Goal: Task Accomplishment & Management: Use online tool/utility

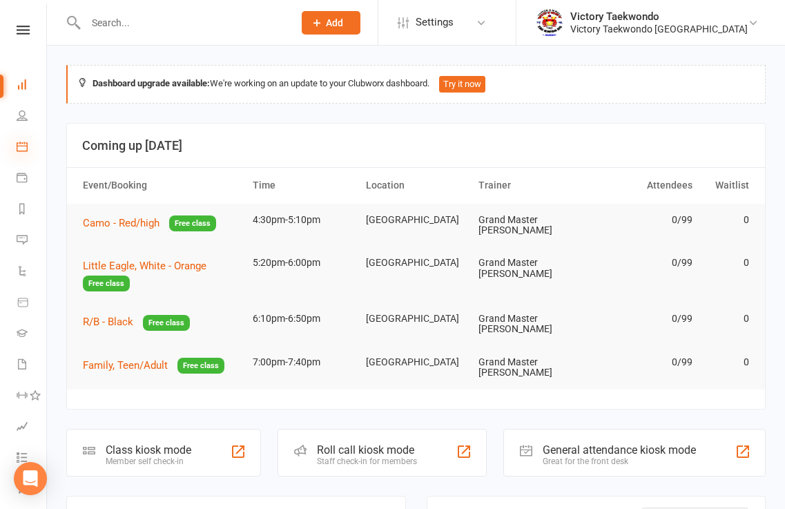
click at [23, 147] on icon at bounding box center [22, 146] width 11 height 11
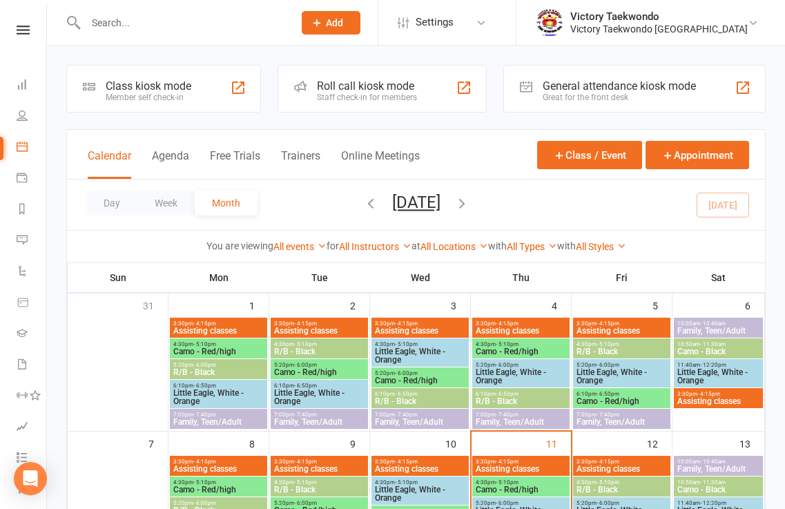
click at [221, 84] on div "Class kiosk mode Member self check-in" at bounding box center [163, 89] width 195 height 48
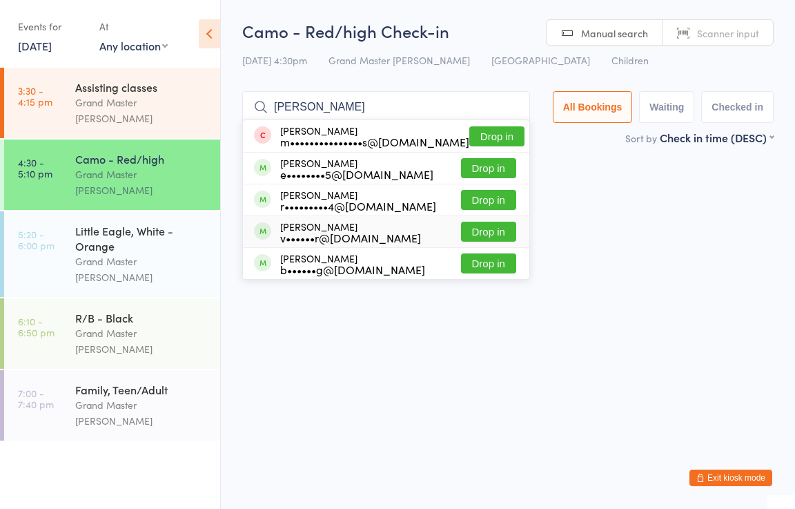
type input "benjamin"
click at [495, 228] on button "Drop in" at bounding box center [488, 232] width 55 height 20
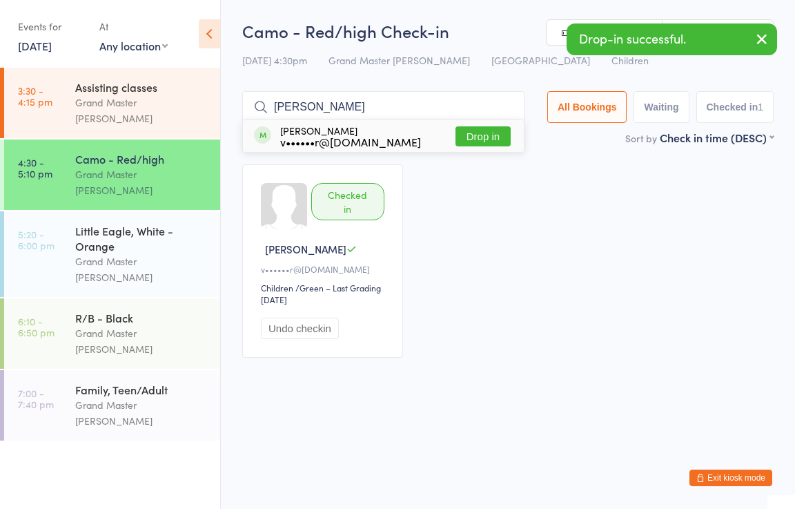
type input "lukas"
click at [501, 136] on button "Drop in" at bounding box center [483, 136] width 55 height 20
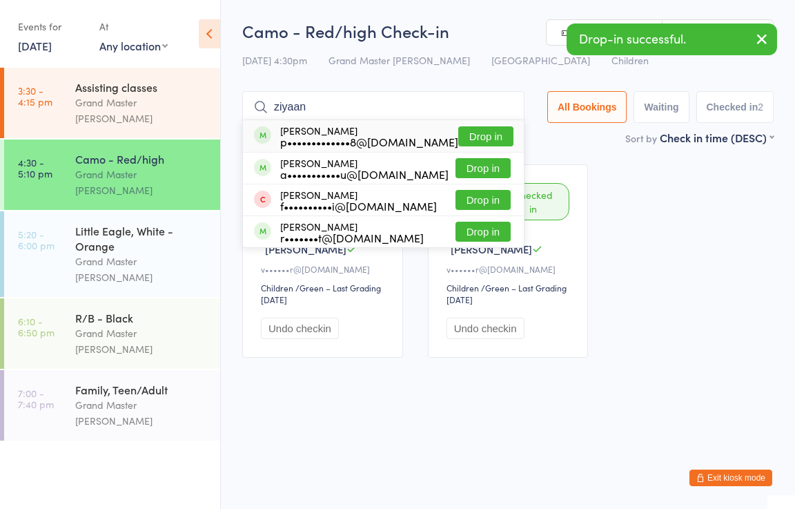
type input "ziyaan"
click at [503, 133] on button "Drop in" at bounding box center [485, 136] width 55 height 20
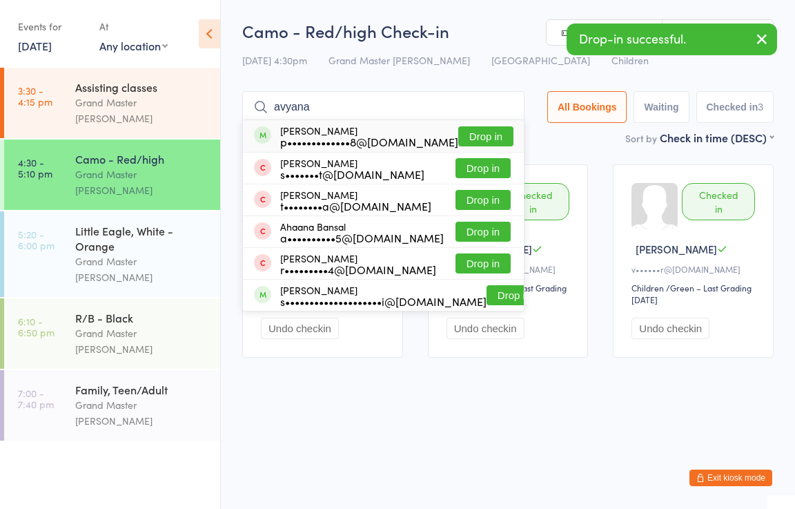
type input "avyana"
click at [490, 138] on button "Drop in" at bounding box center [485, 136] width 55 height 20
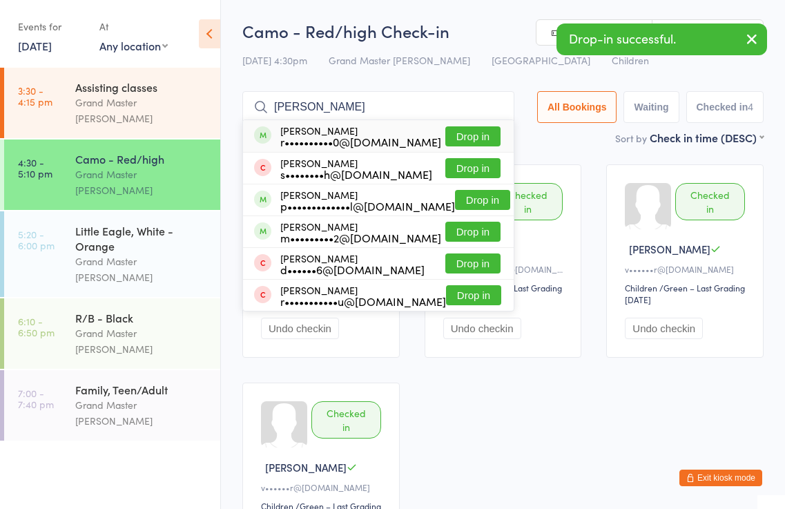
type input "reyansh"
click at [484, 138] on button "Drop in" at bounding box center [472, 136] width 55 height 20
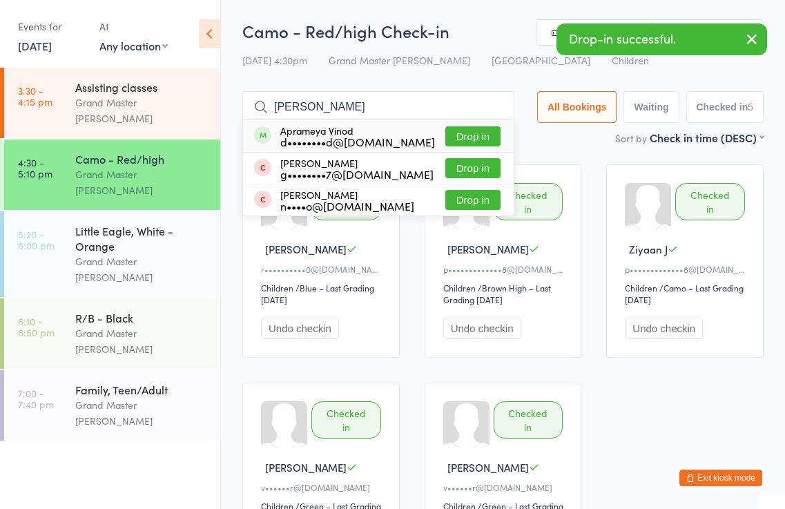
type input "aprameya"
click at [469, 132] on button "Drop in" at bounding box center [472, 136] width 55 height 20
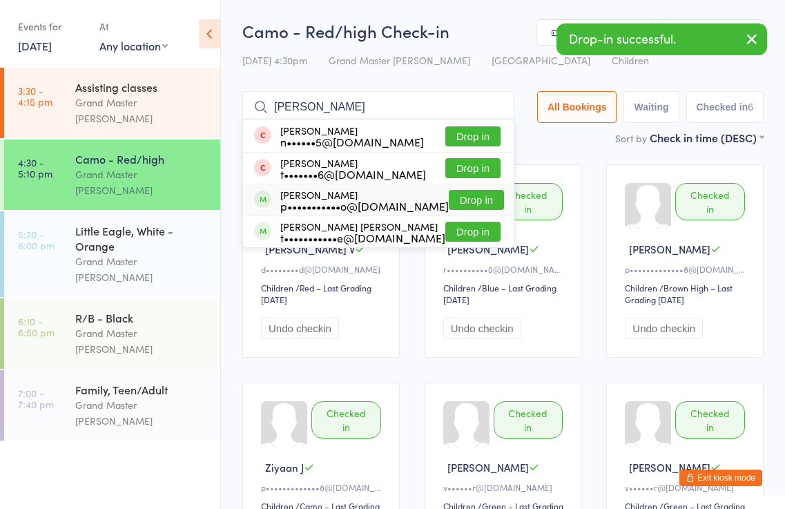
type input "jacob"
click at [481, 202] on button "Drop in" at bounding box center [476, 200] width 55 height 20
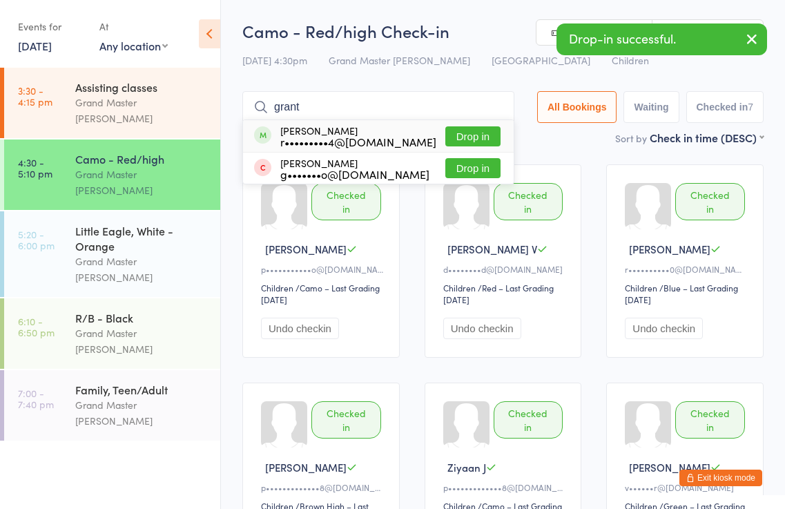
type input "grant"
click at [487, 124] on div "Grant Smith r•••••••••4@gmail.com Drop in" at bounding box center [378, 136] width 271 height 32
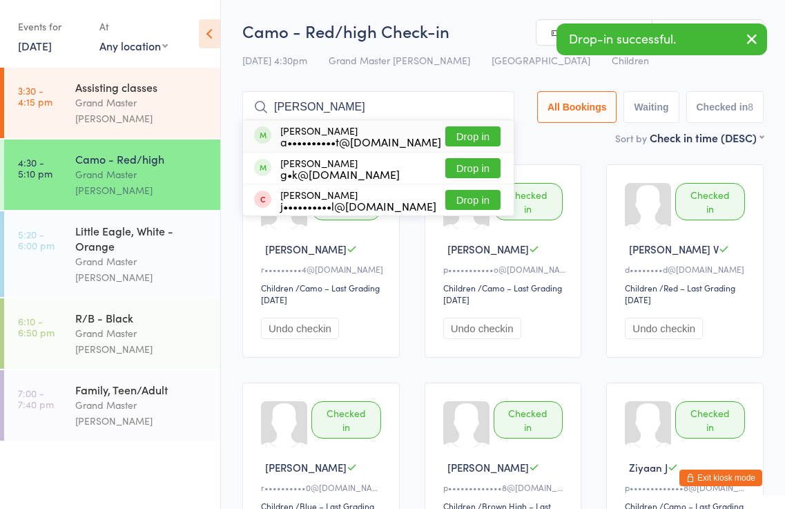
type input "john"
click at [468, 135] on button "Drop in" at bounding box center [472, 136] width 55 height 20
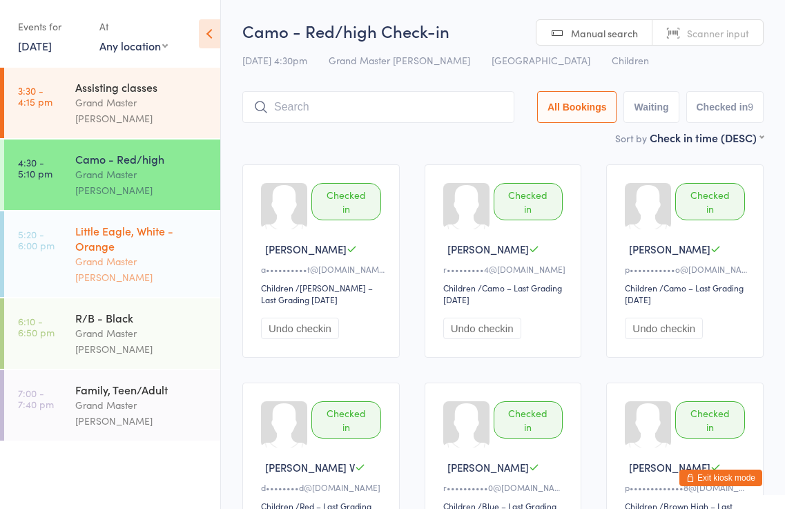
click at [145, 223] on div "Little Eagle, White - Orange" at bounding box center [141, 238] width 133 height 30
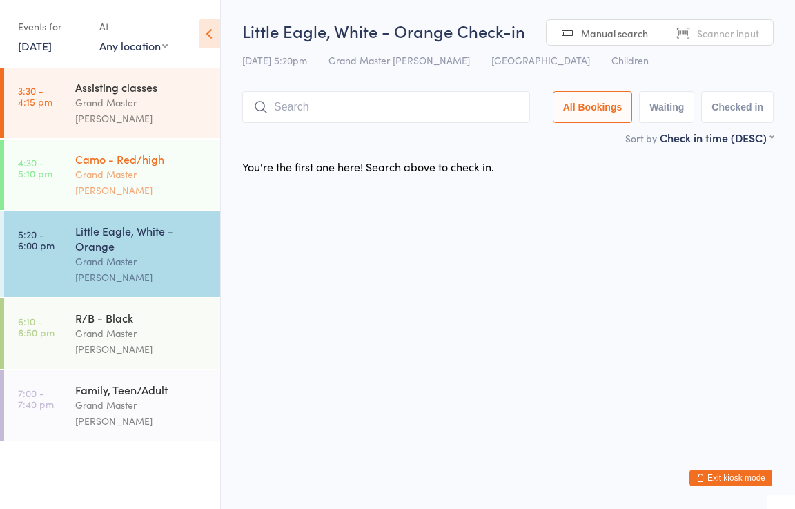
click at [203, 166] on div "Grand Master [PERSON_NAME]" at bounding box center [141, 182] width 133 height 32
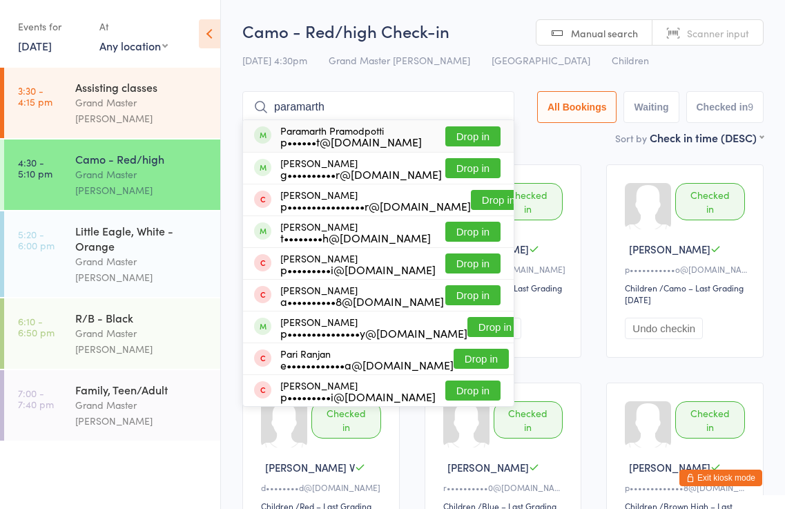
type input "paramarth"
click at [482, 132] on button "Drop in" at bounding box center [472, 136] width 55 height 20
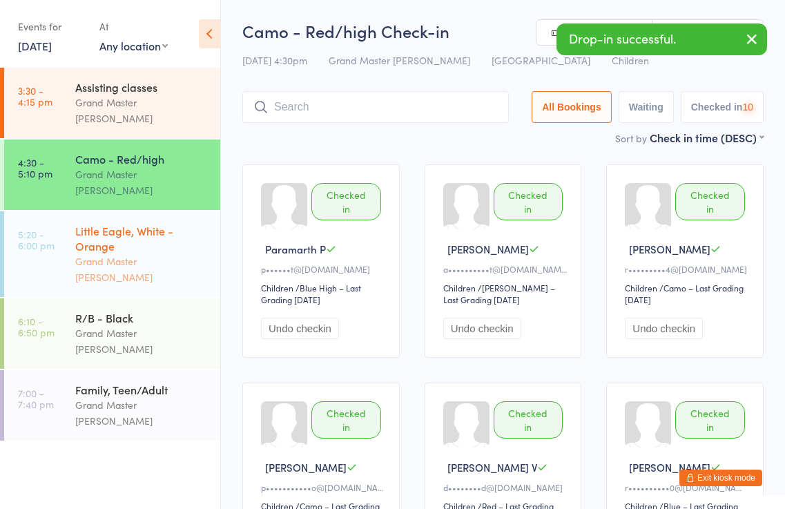
click at [158, 253] on div "Grand Master [PERSON_NAME]" at bounding box center [141, 269] width 133 height 32
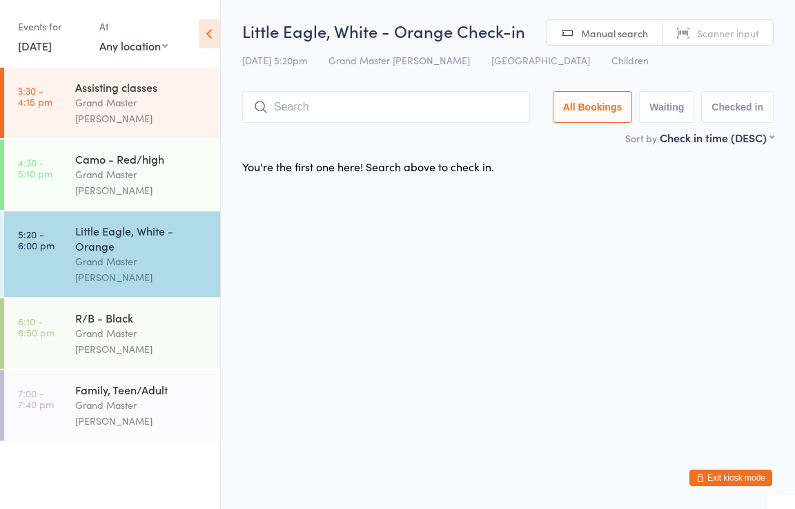
drag, startPoint x: 754, startPoint y: 457, endPoint x: 756, endPoint y: 469, distance: 11.9
click at [755, 456] on html "You have now entered Kiosk Mode. Members will be able to check themselves in us…" at bounding box center [397, 254] width 795 height 509
click at [756, 472] on button "Exit kiosk mode" at bounding box center [731, 478] width 83 height 17
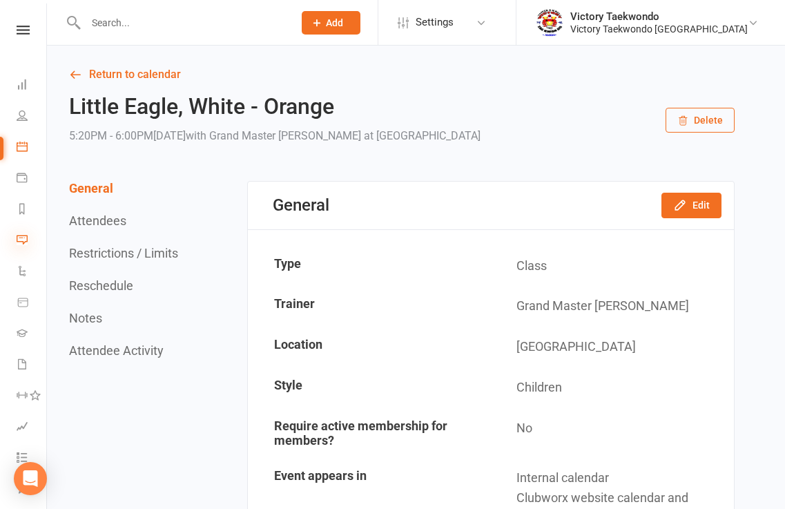
click at [19, 242] on icon at bounding box center [22, 239] width 11 height 11
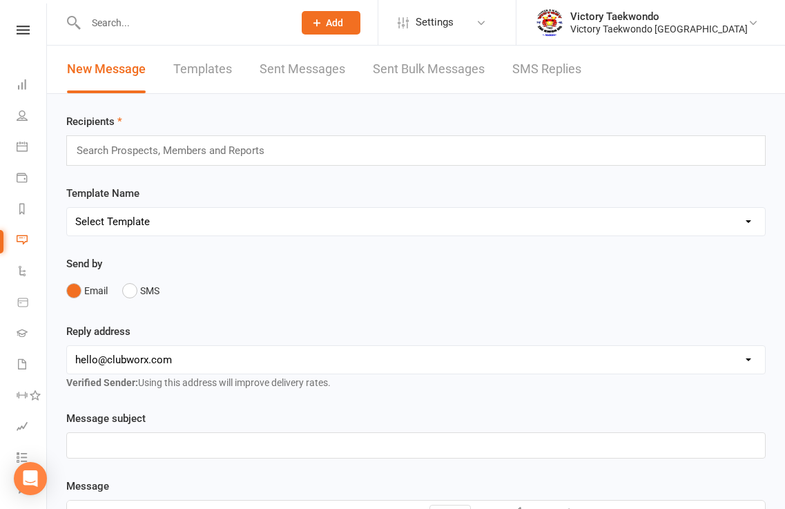
click at [153, 139] on div "Search Prospects, Members and Reports" at bounding box center [415, 150] width 699 height 30
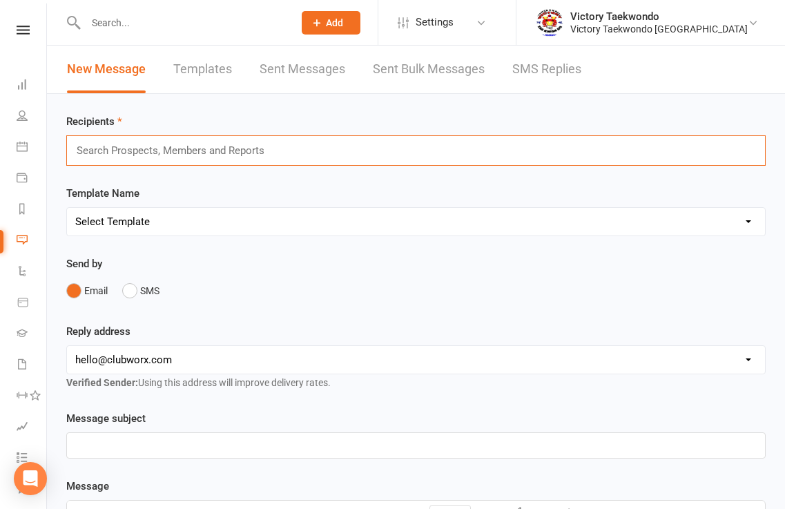
click at [152, 148] on input "text" at bounding box center [176, 151] width 202 height 18
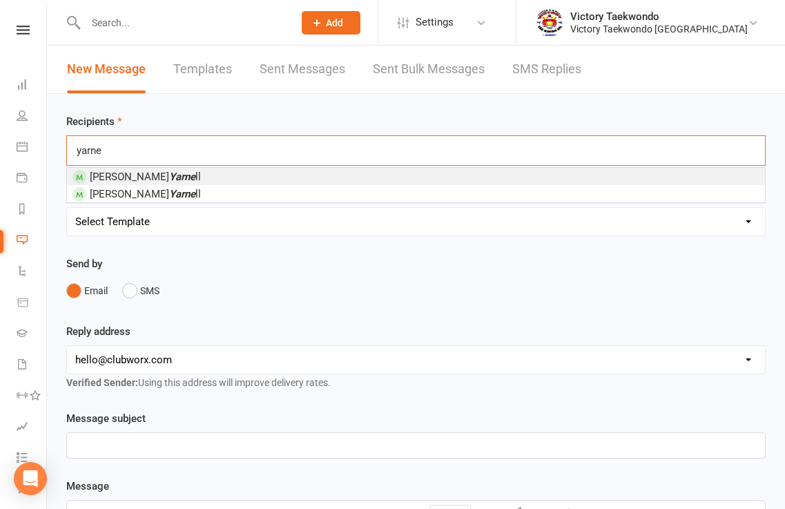
type input "yarne"
click at [151, 177] on span "Lukas Yarne ll" at bounding box center [145, 177] width 111 height 12
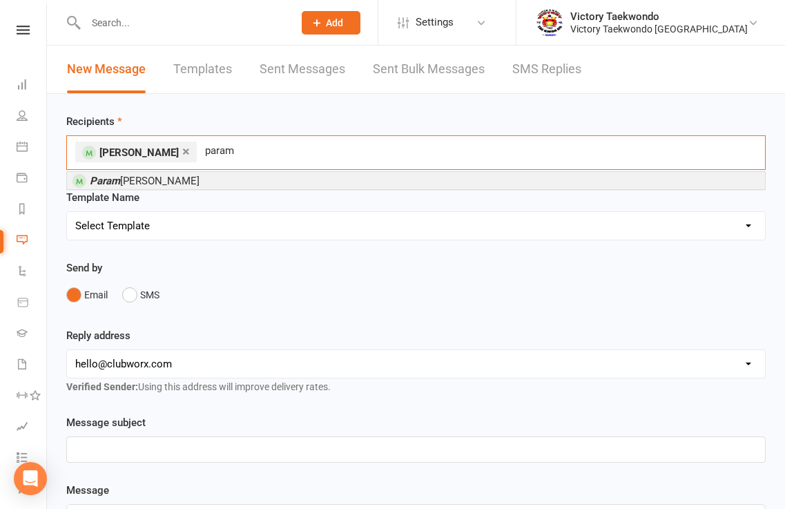
type input "param"
click at [151, 177] on span "Param arth Pramodpotti" at bounding box center [145, 181] width 110 height 12
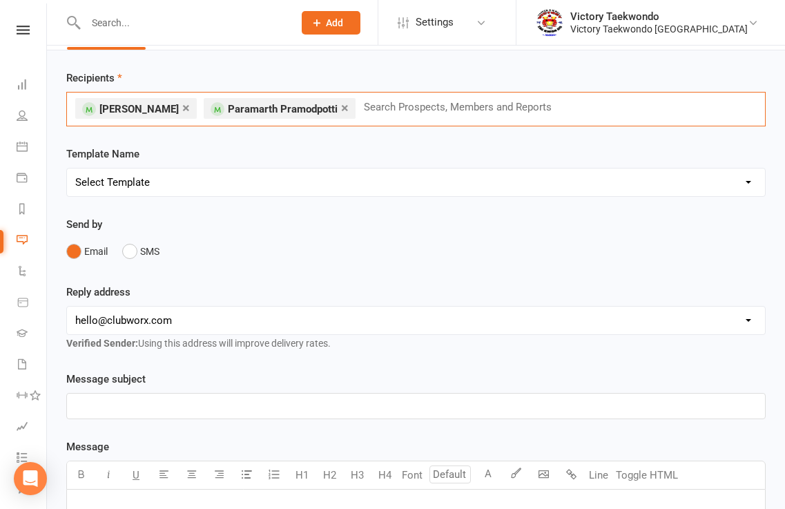
scroll to position [207, 0]
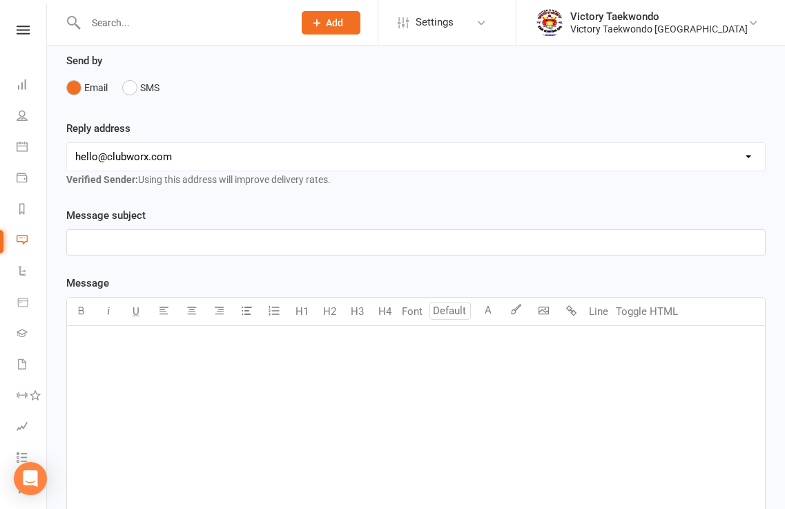
click at [145, 253] on div "﻿" at bounding box center [416, 242] width 698 height 25
click at [183, 347] on p "﻿" at bounding box center [415, 344] width 681 height 17
click at [340, 371] on span "I accdiently missed their boards last class. Next time theuy come" at bounding box center [226, 365] width 302 height 12
click at [412, 356] on div "Hello, I accdiently missed their boards last class. Next time they come" at bounding box center [416, 429] width 698 height 207
click at [104, 365] on span "I accdiently missed their boards last class. Next time they come" at bounding box center [223, 365] width 296 height 12
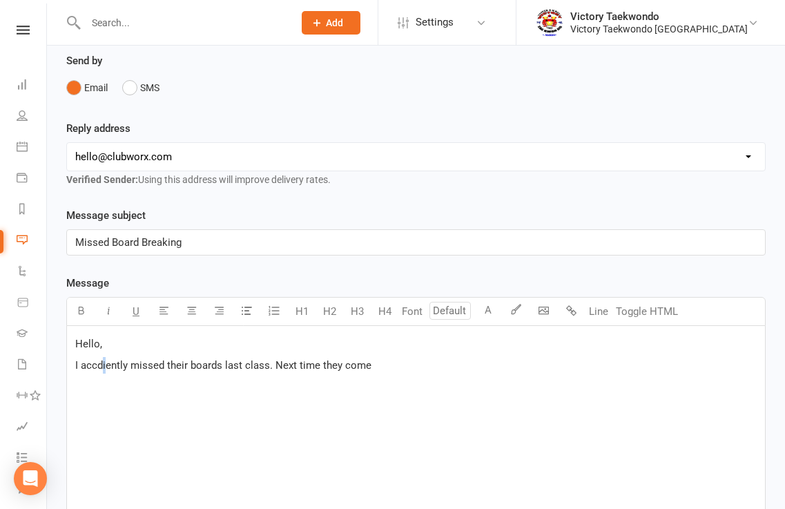
click at [104, 365] on span "I accdiently missed their boards last class. Next time they come" at bounding box center [223, 365] width 296 height 12
click at [414, 368] on p "I accidently missed their boards last class. Next time they come" at bounding box center [415, 365] width 681 height 17
click at [594, 364] on span "I accidently missed their boards last class. Next time they come we can do it w…" at bounding box center [356, 365] width 563 height 12
click at [558, 366] on span "I accidently missed their boards last class. Next time they come we can do it w…" at bounding box center [354, 365] width 559 height 12
click at [667, 363] on p "I accidently missed their boards last class. Next time they come we can do it w…" at bounding box center [415, 365] width 681 height 17
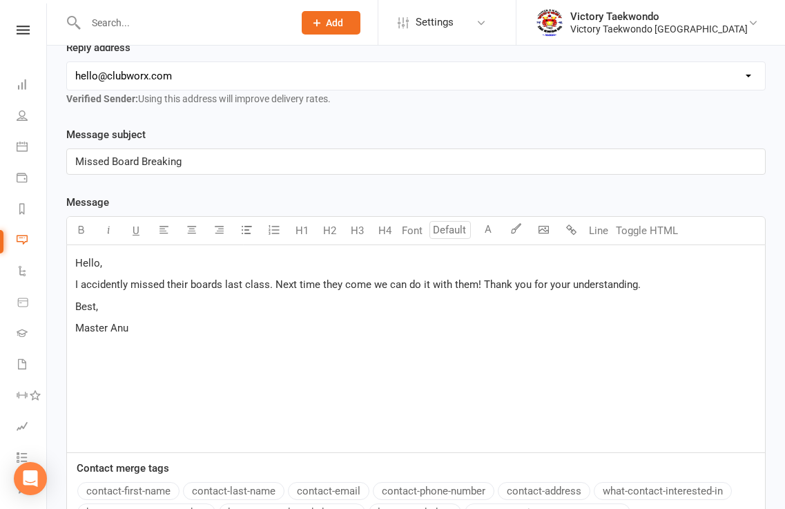
scroll to position [482, 0]
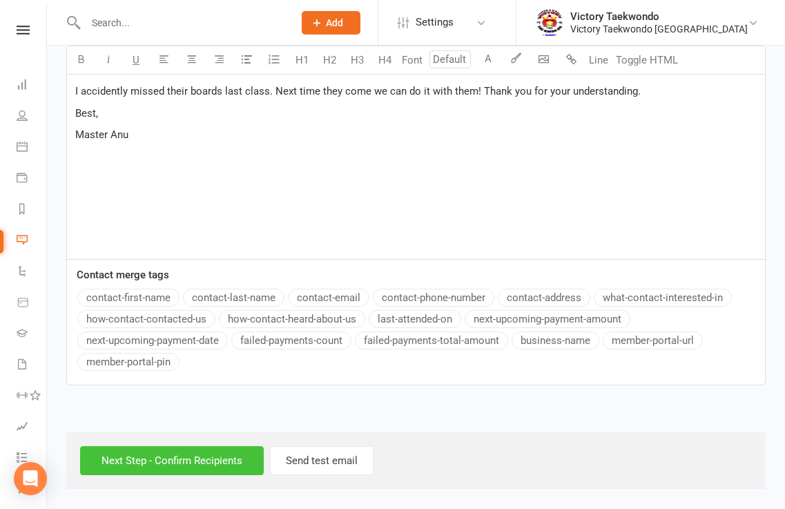
click at [158, 464] on input "Next Step - Confirm Recipients" at bounding box center [172, 460] width 184 height 29
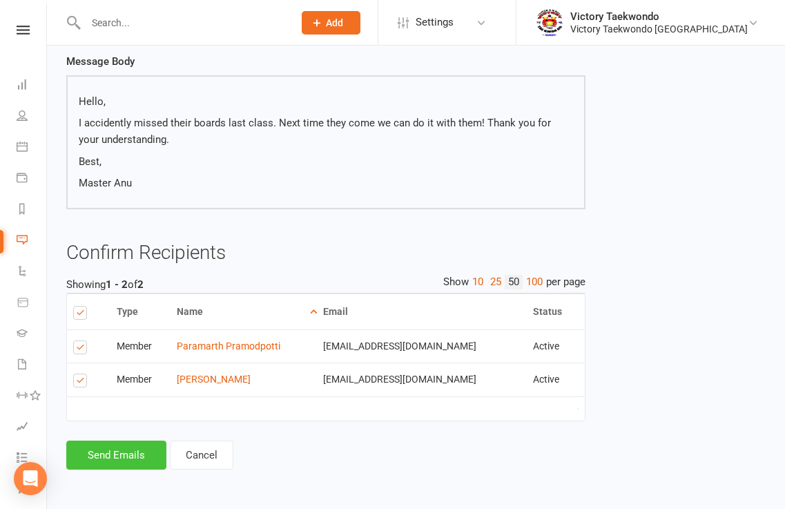
click at [141, 457] on button "Send Emails" at bounding box center [116, 455] width 100 height 29
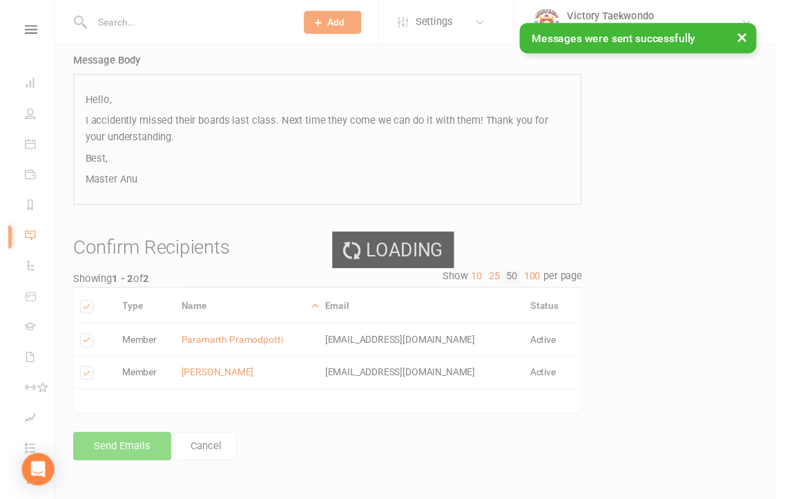
scroll to position [182, 0]
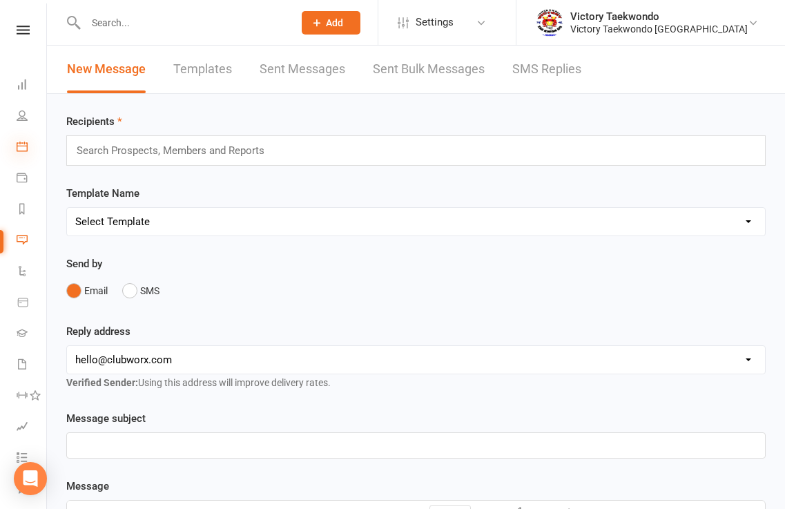
click at [22, 145] on icon at bounding box center [22, 146] width 11 height 11
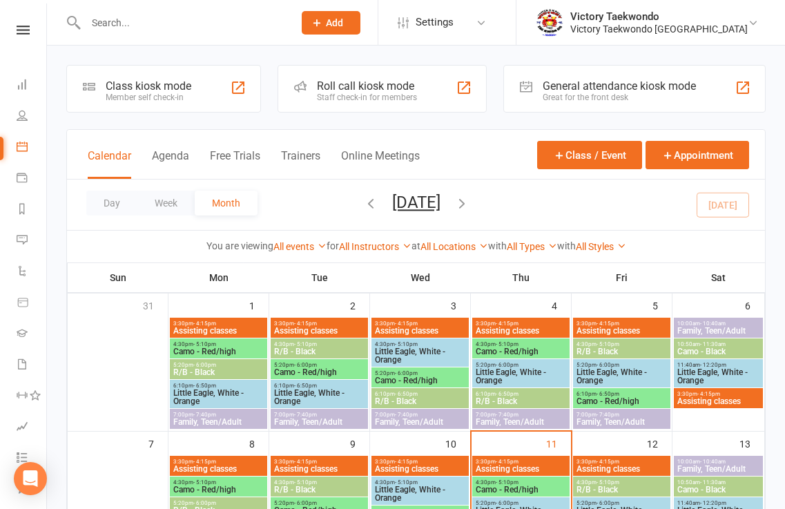
click at [212, 100] on div "Class kiosk mode Member self check-in" at bounding box center [163, 89] width 195 height 48
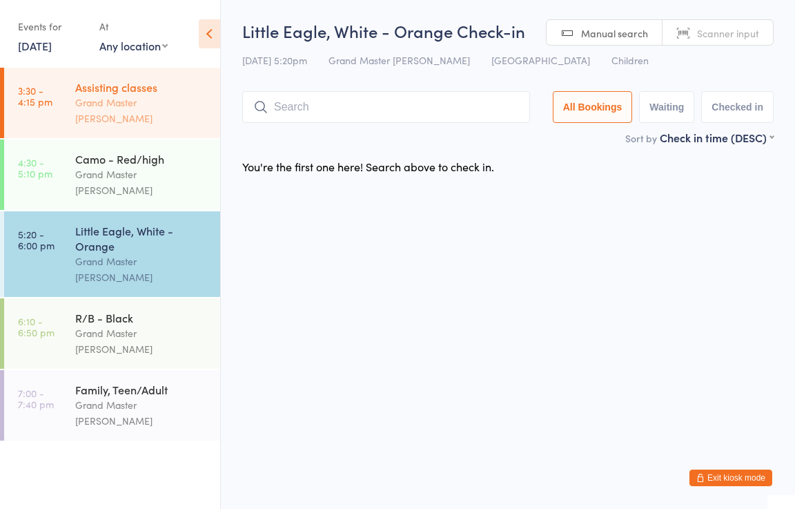
click at [173, 101] on div "Grand Master [PERSON_NAME]" at bounding box center [141, 111] width 133 height 32
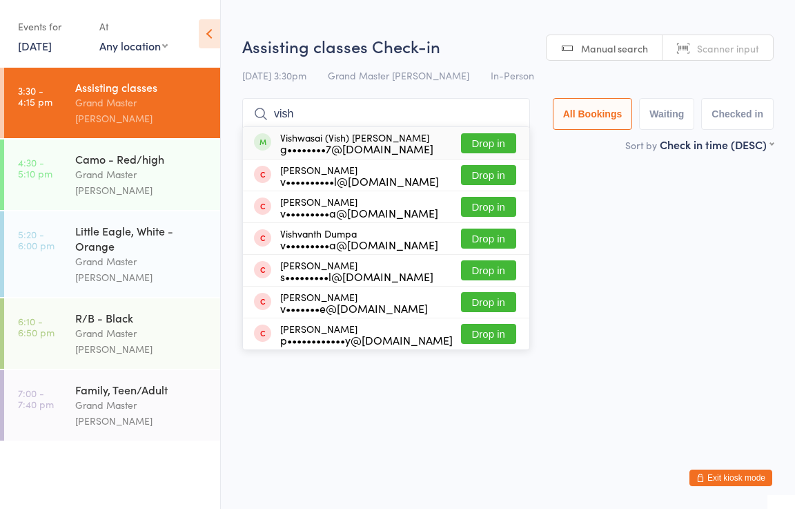
type input "vish"
click at [485, 144] on button "Drop in" at bounding box center [488, 143] width 55 height 20
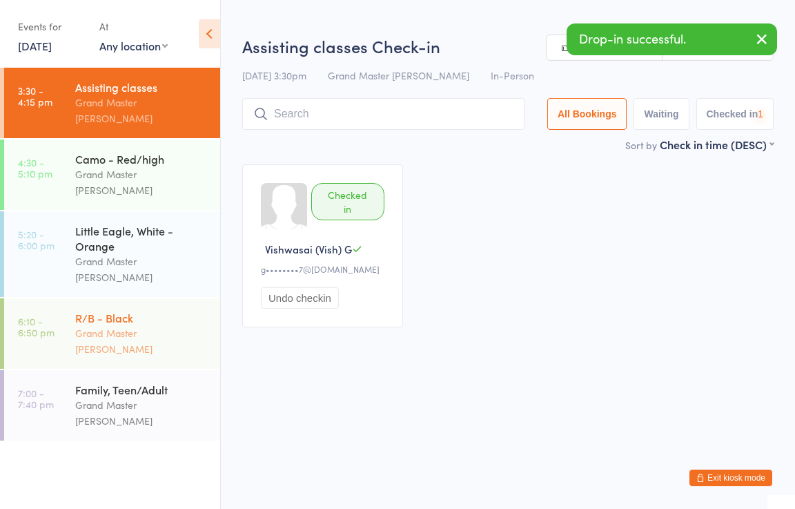
click at [122, 325] on div "Grand Master [PERSON_NAME]" at bounding box center [141, 341] width 133 height 32
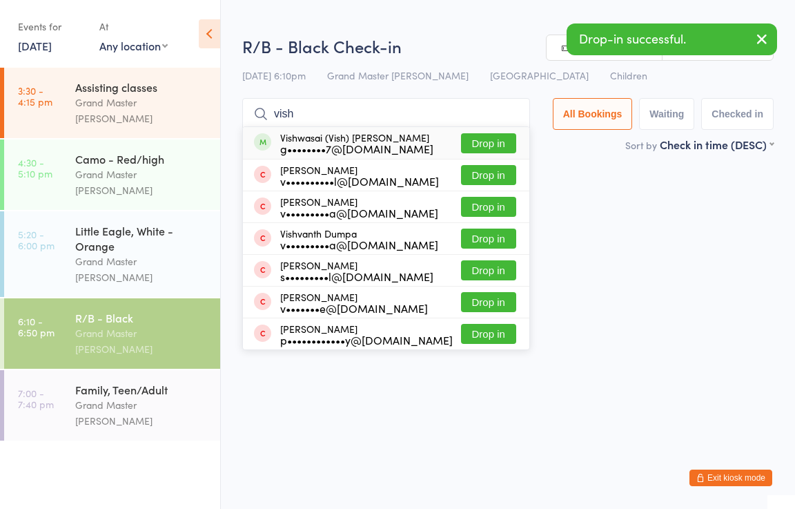
type input "vish"
drag, startPoint x: 513, startPoint y: 141, endPoint x: 507, endPoint y: 136, distance: 7.9
click at [513, 139] on button "Drop in" at bounding box center [488, 143] width 55 height 20
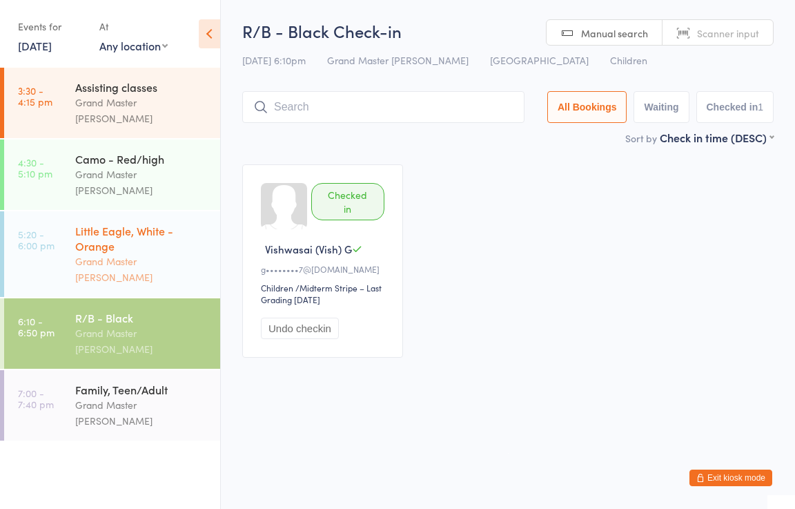
click at [115, 223] on div "Little Eagle, White - Orange" at bounding box center [141, 238] width 133 height 30
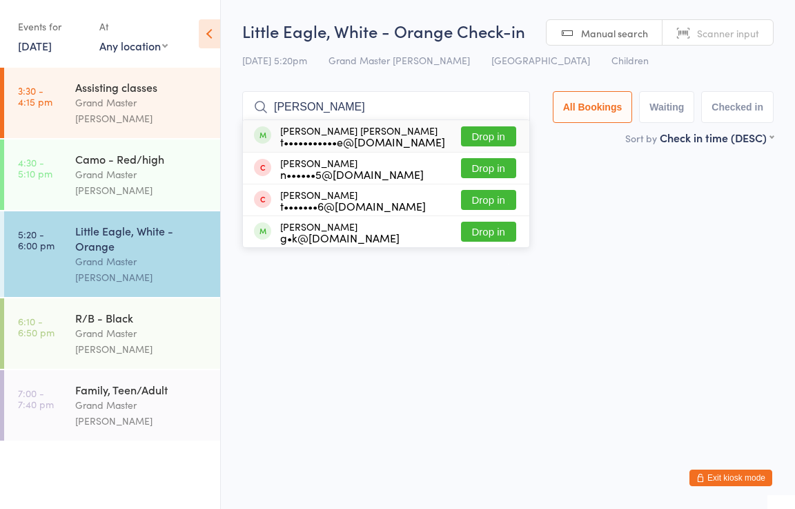
type input "[PERSON_NAME]"
click at [505, 144] on button "Drop in" at bounding box center [488, 136] width 55 height 20
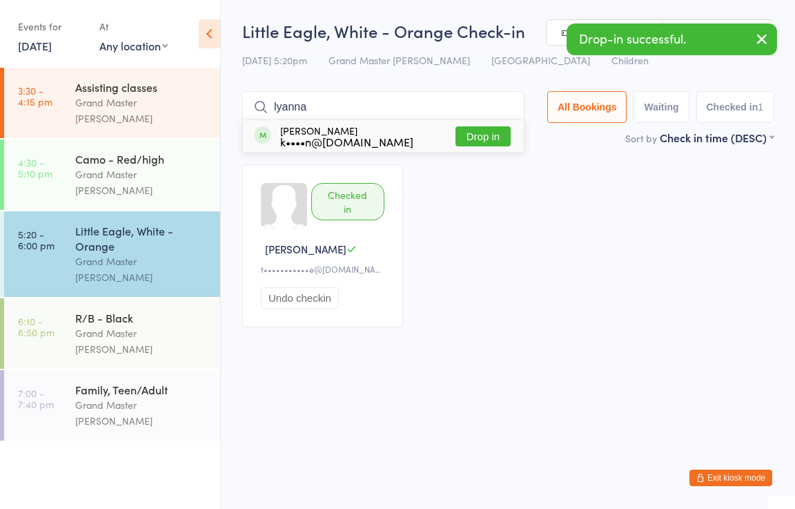
type input "lyanna"
click at [487, 139] on button "Drop in" at bounding box center [483, 136] width 55 height 20
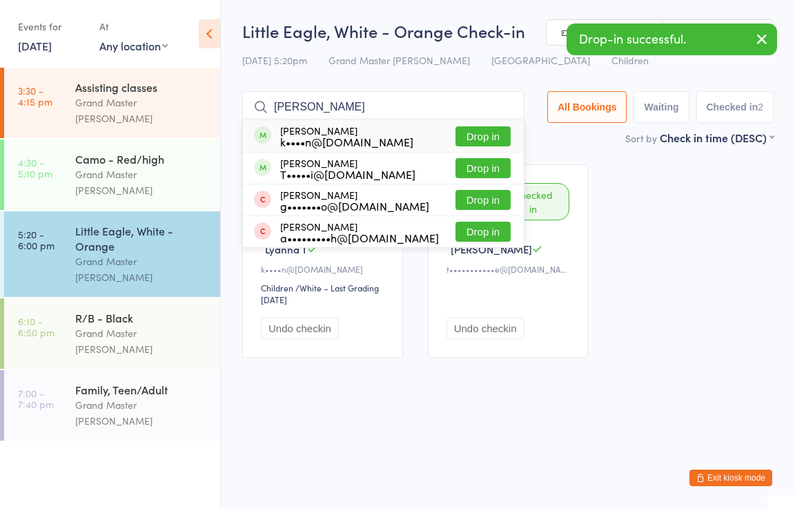
type input "[PERSON_NAME]"
click at [489, 139] on button "Drop in" at bounding box center [483, 136] width 55 height 20
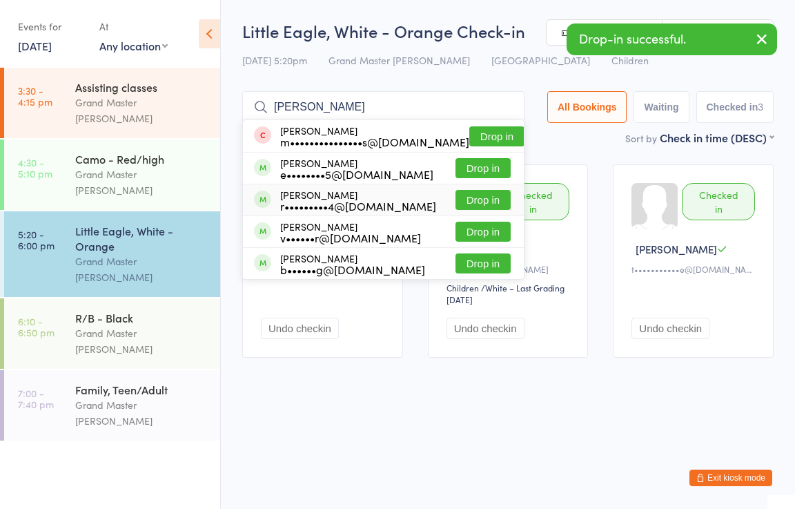
type input "[PERSON_NAME]"
click at [492, 202] on button "Drop in" at bounding box center [483, 200] width 55 height 20
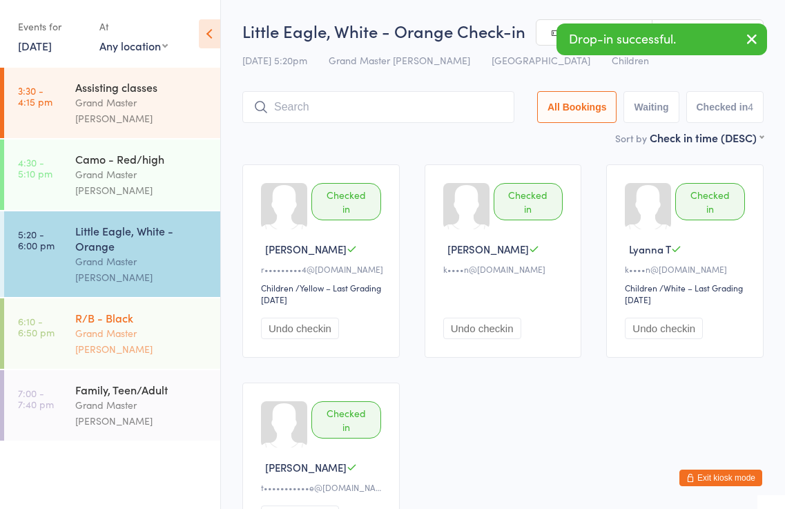
click at [126, 310] on div "R/B - Black" at bounding box center [141, 317] width 133 height 15
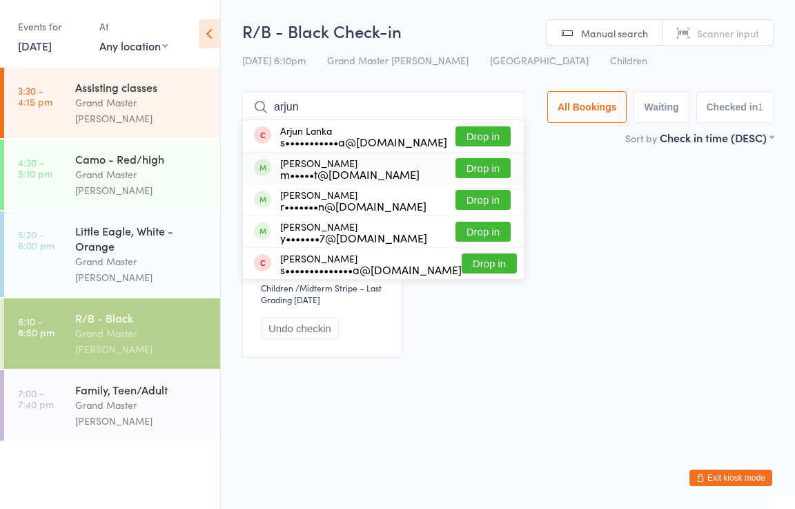
type input "arjun"
click at [489, 162] on button "Drop in" at bounding box center [483, 168] width 55 height 20
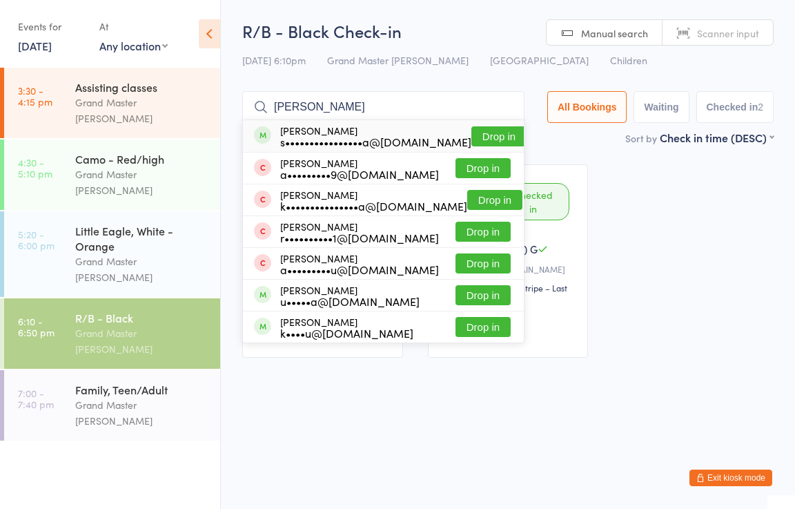
type input "[PERSON_NAME]"
click at [487, 132] on button "Drop in" at bounding box center [499, 136] width 55 height 20
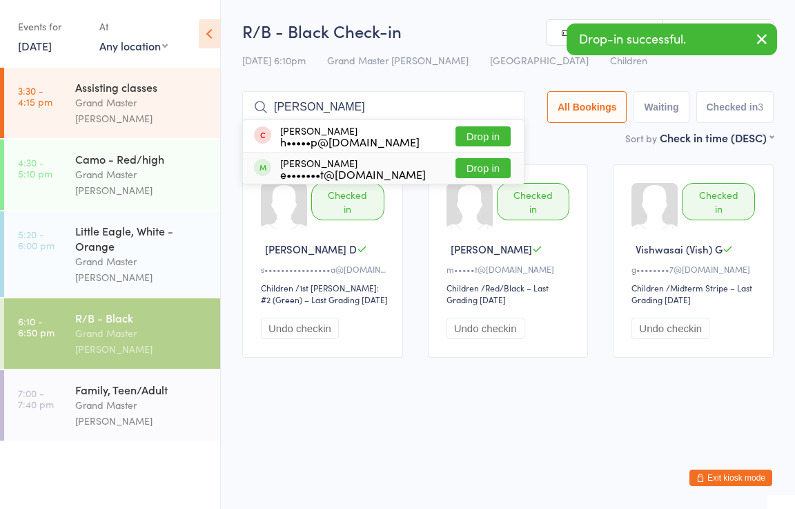
type input "[PERSON_NAME]"
click at [492, 167] on button "Drop in" at bounding box center [483, 168] width 55 height 20
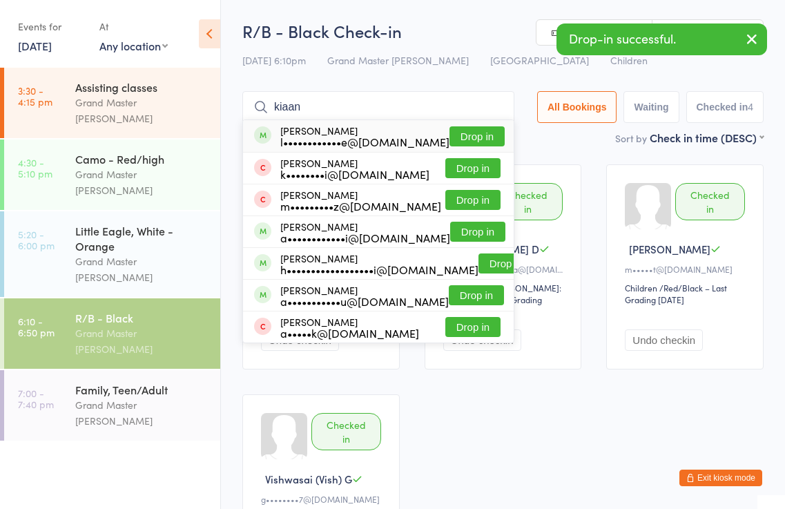
type input "kiaan"
click at [474, 131] on button "Drop in" at bounding box center [476, 136] width 55 height 20
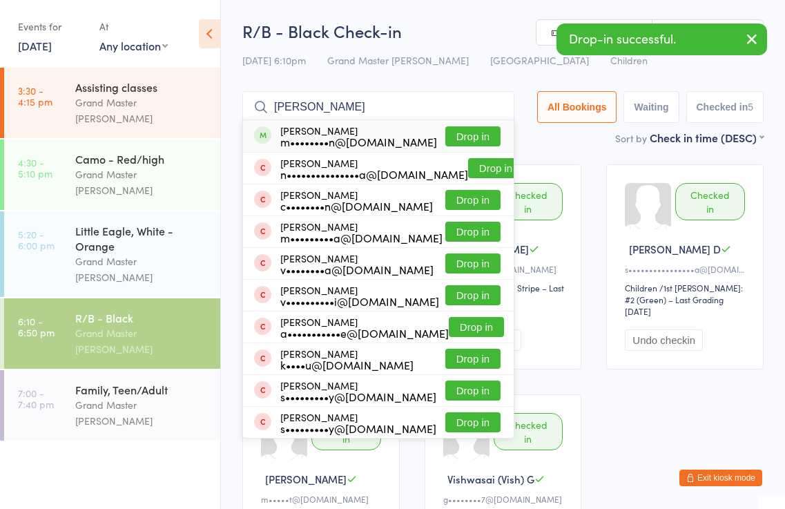
type input "[PERSON_NAME]"
click at [484, 137] on button "Drop in" at bounding box center [472, 136] width 55 height 20
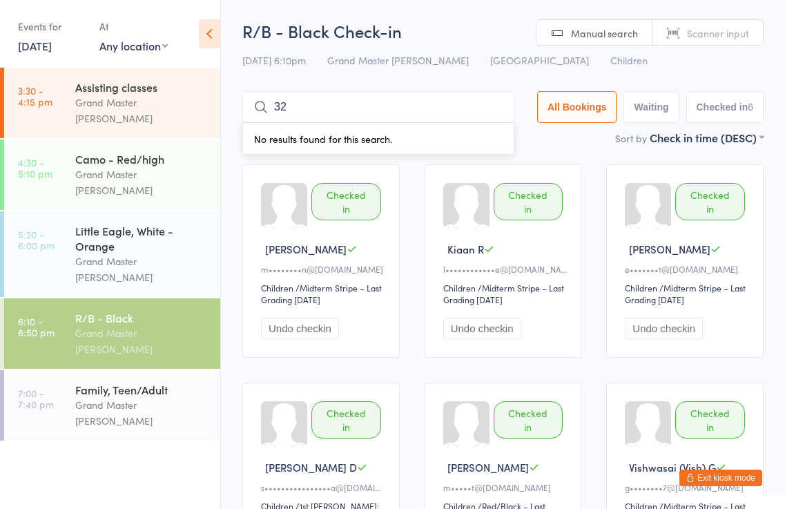
type input "3"
drag, startPoint x: 130, startPoint y: 338, endPoint x: 133, endPoint y: 325, distance: 14.2
click at [130, 382] on div "Family, Teen/Adult" at bounding box center [141, 389] width 133 height 15
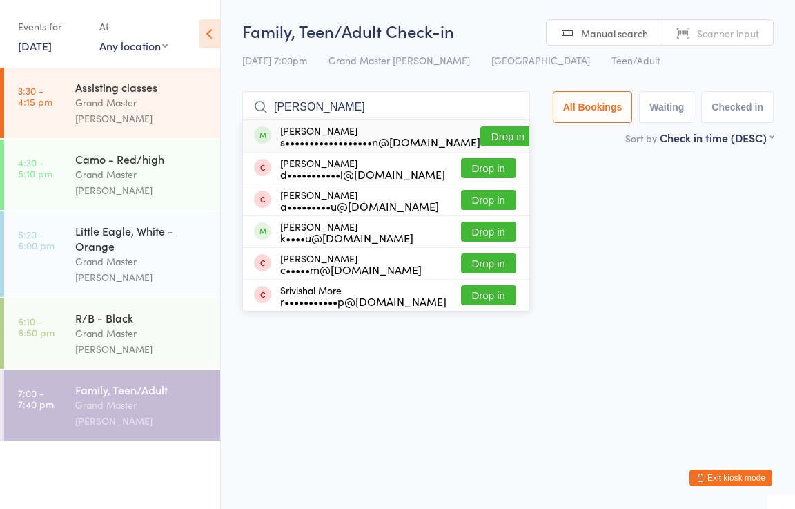
type input "[PERSON_NAME]"
click at [496, 137] on button "Drop in" at bounding box center [508, 136] width 55 height 20
